Goal: Task Accomplishment & Management: Use online tool/utility

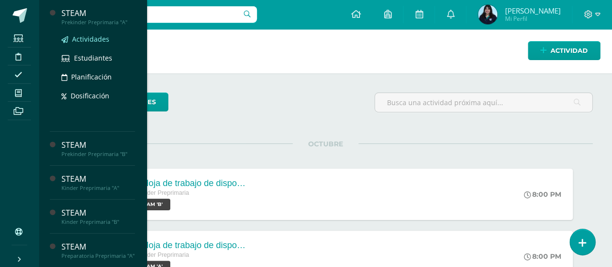
click at [98, 35] on span "Actividades" at bounding box center [90, 38] width 37 height 9
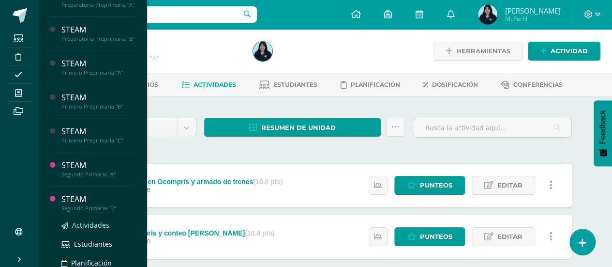
scroll to position [181, 0]
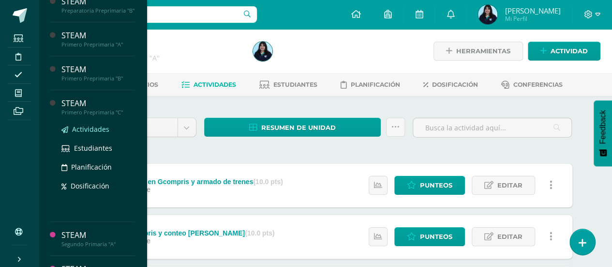
click at [90, 134] on span "Actividades" at bounding box center [90, 128] width 37 height 9
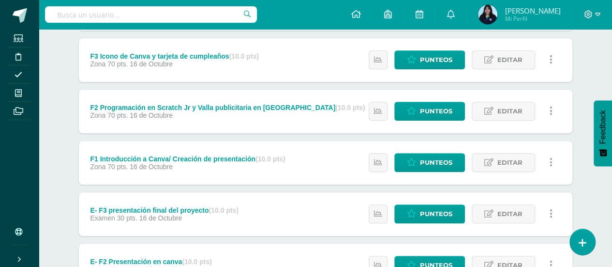
scroll to position [462, 0]
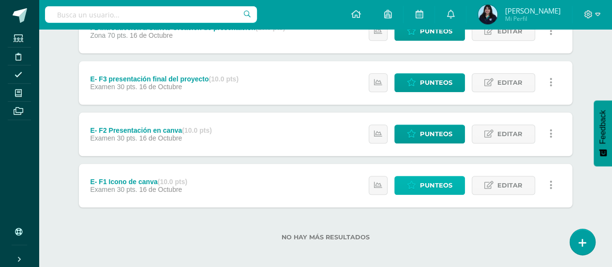
click at [419, 184] on link "Punteos" at bounding box center [429, 185] width 71 height 19
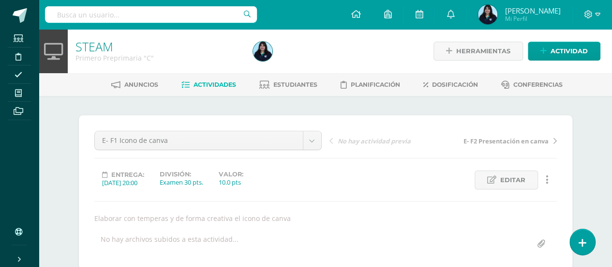
click at [210, 81] on span "Actividades" at bounding box center [215, 84] width 43 height 7
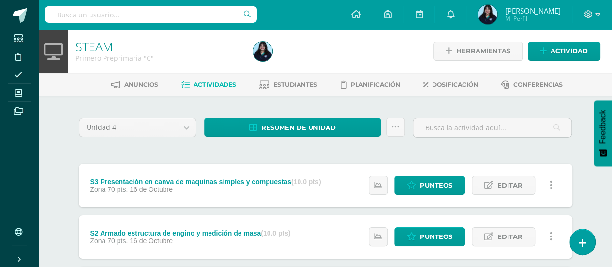
scroll to position [462, 0]
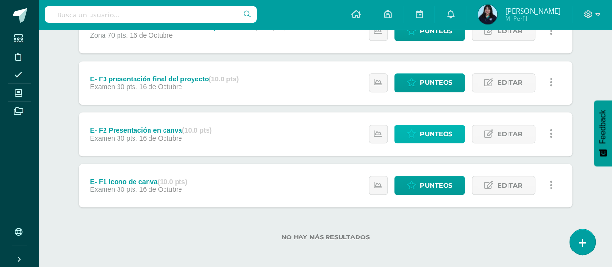
click at [411, 131] on icon at bounding box center [411, 134] width 9 height 8
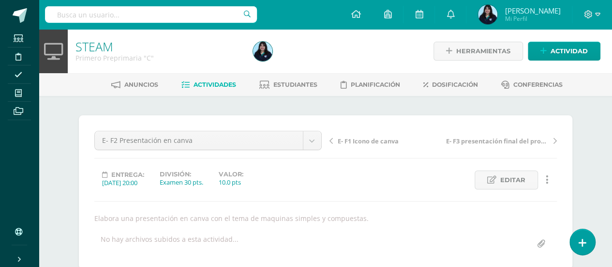
click at [222, 79] on link "Actividades" at bounding box center [208, 84] width 55 height 15
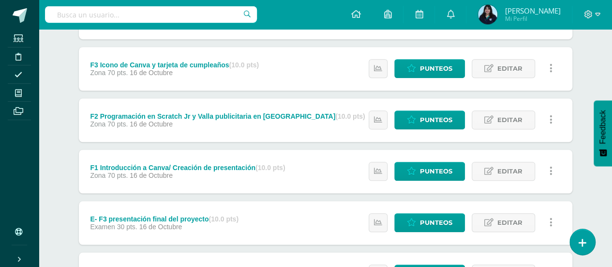
scroll to position [462, 0]
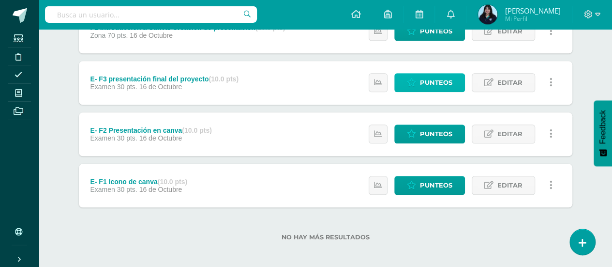
click at [432, 79] on span "Punteos" at bounding box center [436, 83] width 32 height 18
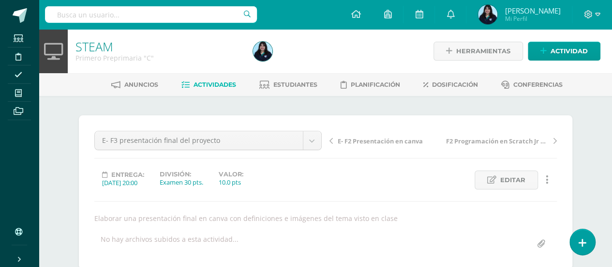
click at [203, 86] on span "Actividades" at bounding box center [215, 84] width 43 height 7
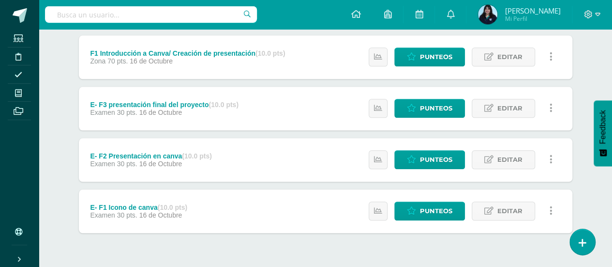
scroll to position [436, 0]
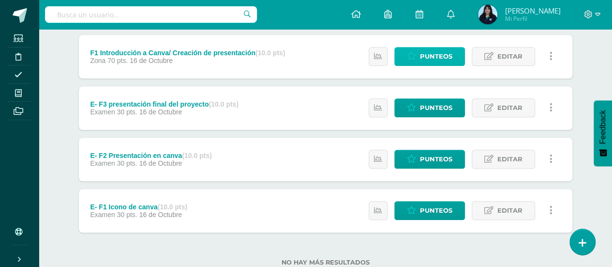
click at [436, 52] on span "Punteos" at bounding box center [436, 56] width 32 height 18
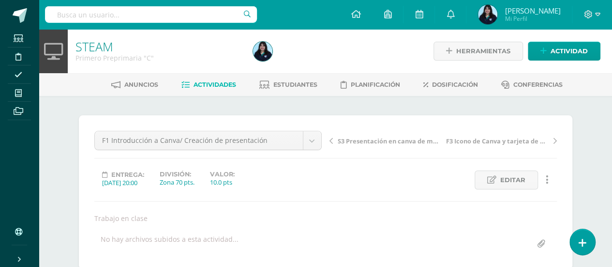
click at [204, 83] on span "Actividades" at bounding box center [215, 84] width 43 height 7
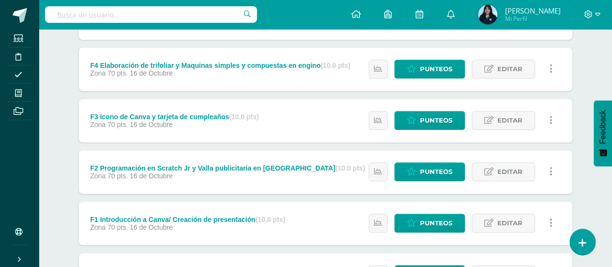
scroll to position [270, 0]
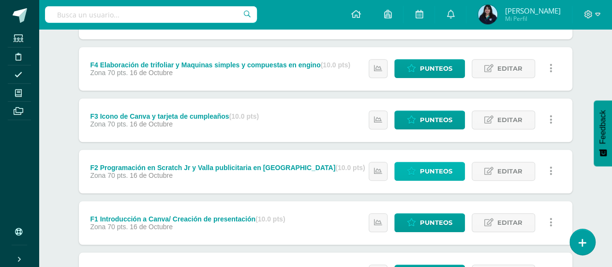
click at [416, 163] on link "Punteos" at bounding box center [429, 171] width 71 height 19
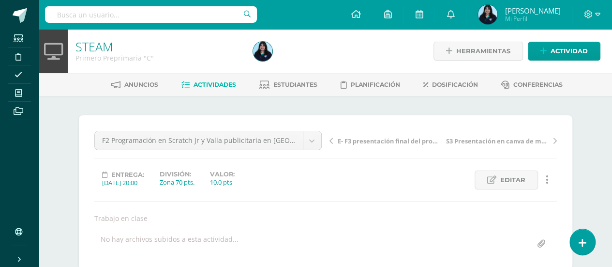
click at [212, 83] on span "Actividades" at bounding box center [215, 84] width 43 height 7
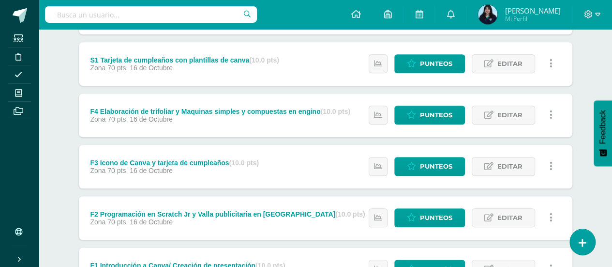
scroll to position [225, 0]
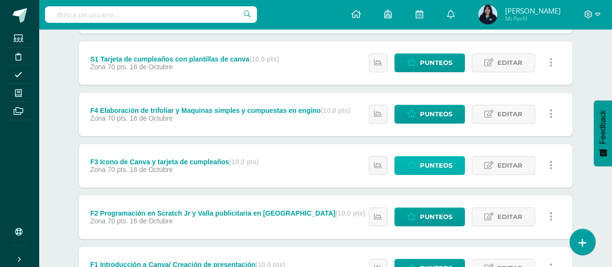
click at [410, 164] on icon at bounding box center [411, 165] width 9 height 8
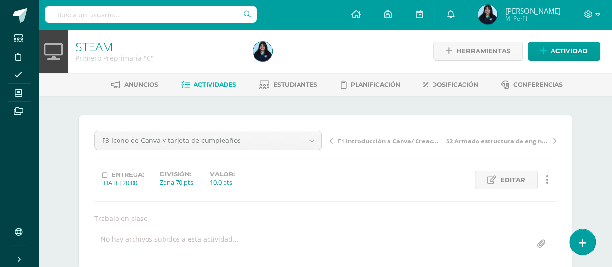
click at [212, 81] on span "Actividades" at bounding box center [215, 84] width 43 height 7
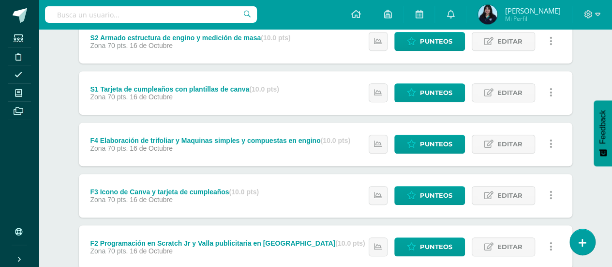
scroll to position [195, 0]
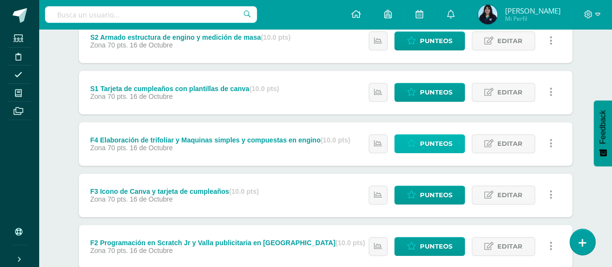
click at [430, 142] on span "Punteos" at bounding box center [436, 143] width 32 height 18
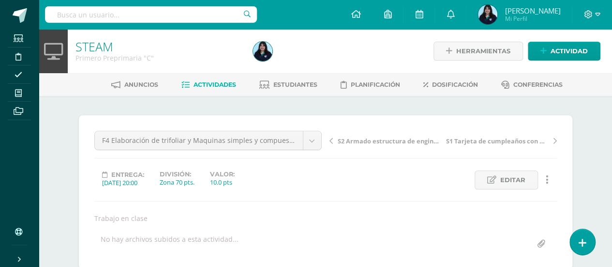
click at [210, 83] on span "Actividades" at bounding box center [215, 84] width 43 height 7
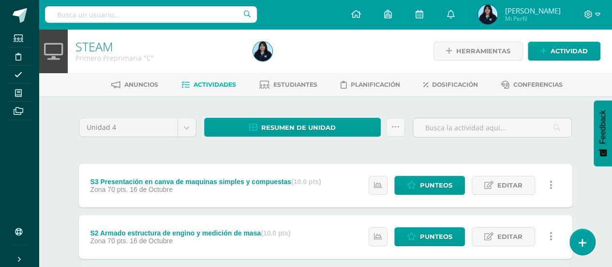
click at [250, 188] on div "Zona 70 pts. 16 de Octubre" at bounding box center [205, 189] width 231 height 8
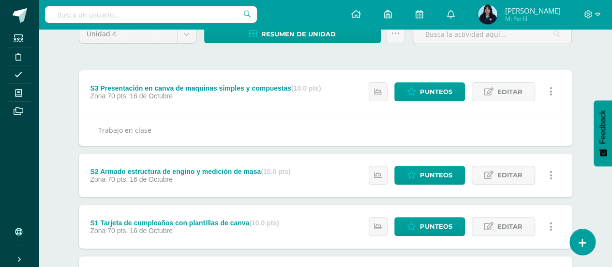
scroll to position [175, 0]
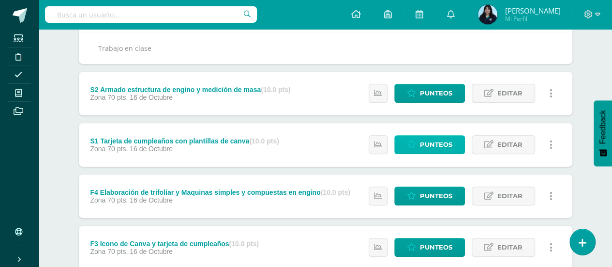
click at [400, 147] on link "Punteos" at bounding box center [429, 144] width 71 height 19
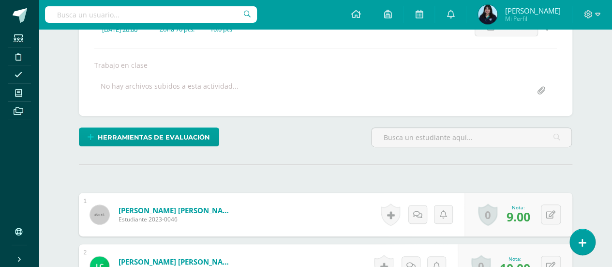
scroll to position [153, 0]
